Goal: Find specific fact: Find specific fact

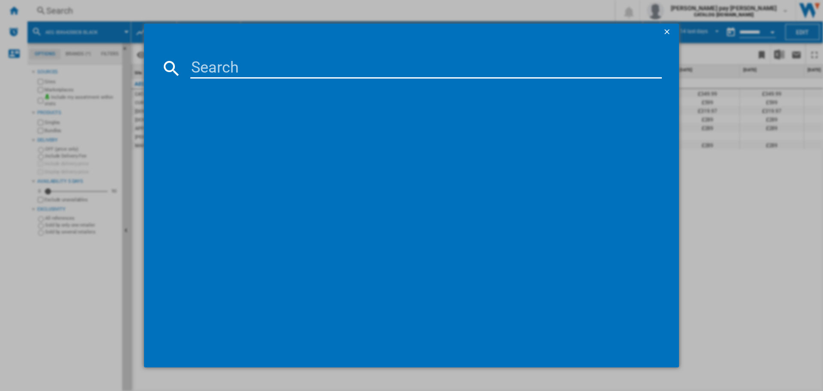
scroll to position [0, 431]
click at [206, 65] on input at bounding box center [426, 68] width 472 height 21
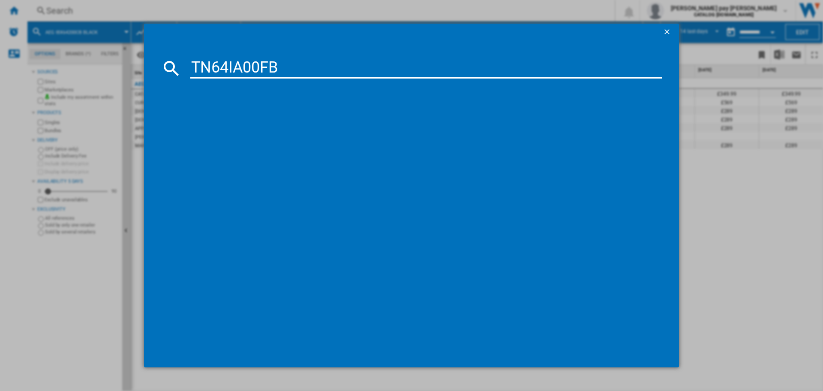
type input "TN64IA00FB"
click at [243, 124] on div "AEG TN64IA00FB BLACK" at bounding box center [417, 123] width 463 height 9
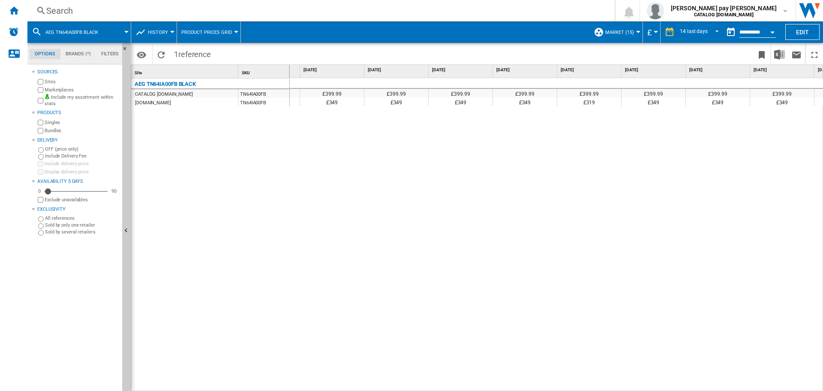
scroll to position [0, 431]
click at [95, 12] on div "Search" at bounding box center [319, 11] width 546 height 12
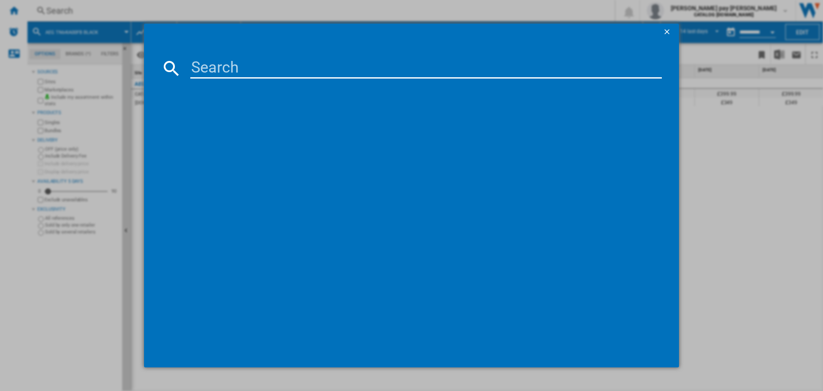
click at [230, 61] on input at bounding box center [426, 68] width 472 height 21
type input "OS6PB50AK"
click at [227, 121] on div "AEG OS6PB50AK BLACK" at bounding box center [417, 123] width 463 height 9
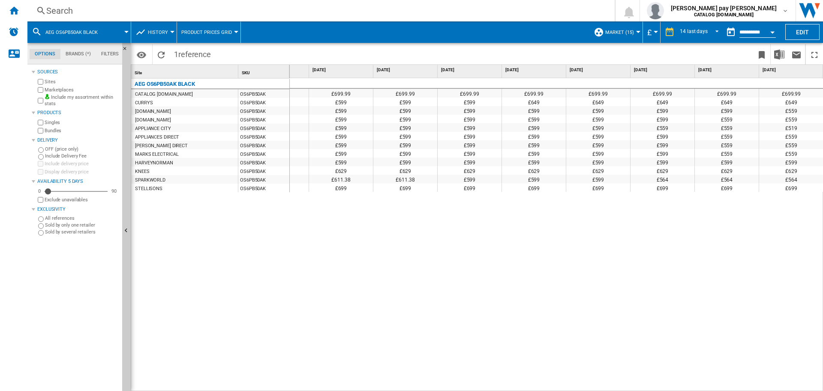
click at [431, 295] on div "£699.99 £699.99 £699.99 £699.99 £699.99 £699.99 £699.99 £699.99 £699.99 £699.99…" at bounding box center [557, 234] width 534 height 313
click at [667, 239] on div "£699.99 £699.99 £699.99 £699.99 £699.99 £699.99 £699.99 £699.99 £699.99 £699.99…" at bounding box center [557, 234] width 534 height 313
